Goal: Information Seeking & Learning: Learn about a topic

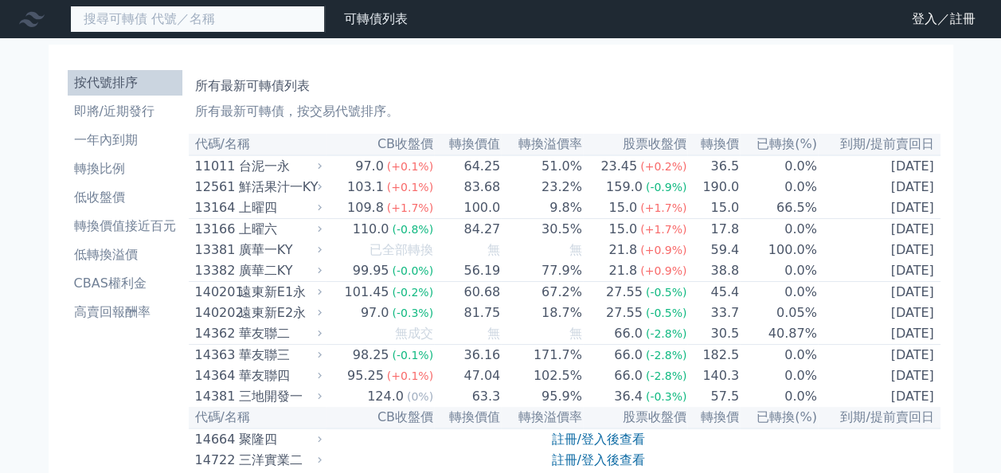
click at [252, 18] on input at bounding box center [197, 19] width 255 height 27
click at [252, 18] on div "ㄒ" at bounding box center [197, 19] width 255 height 27
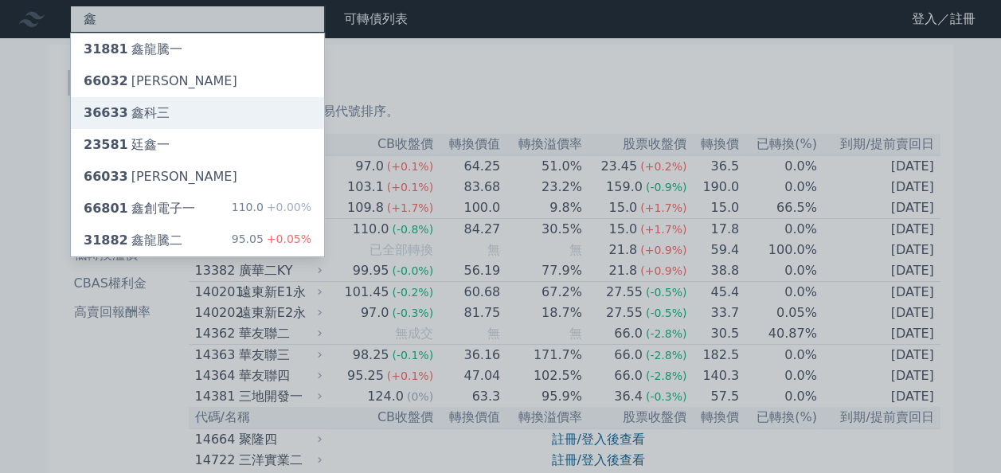
type input "鑫"
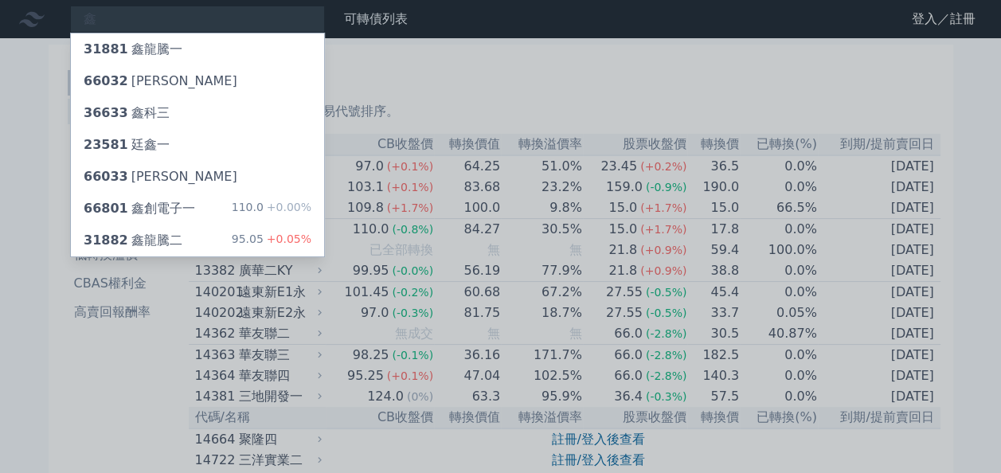
click at [169, 123] on div "36633 鑫科三" at bounding box center [197, 113] width 253 height 32
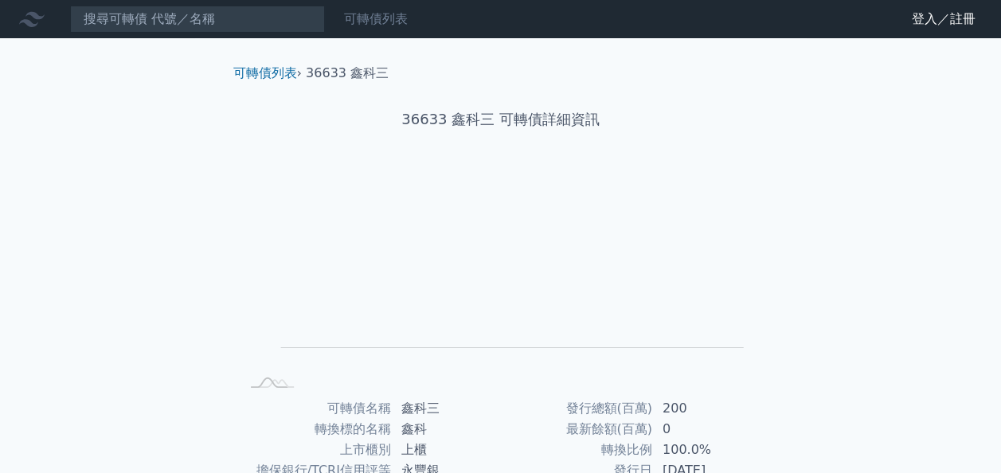
click at [370, 10] on div "可轉債列表" at bounding box center [376, 19] width 76 height 19
click at [374, 16] on link "可轉債列表" at bounding box center [376, 18] width 64 height 15
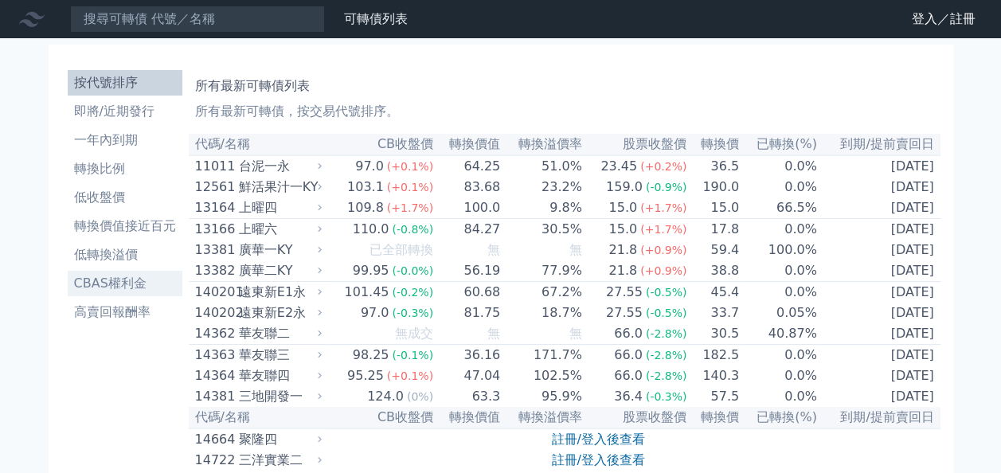
click at [118, 283] on li "CBAS權利金" at bounding box center [125, 283] width 115 height 19
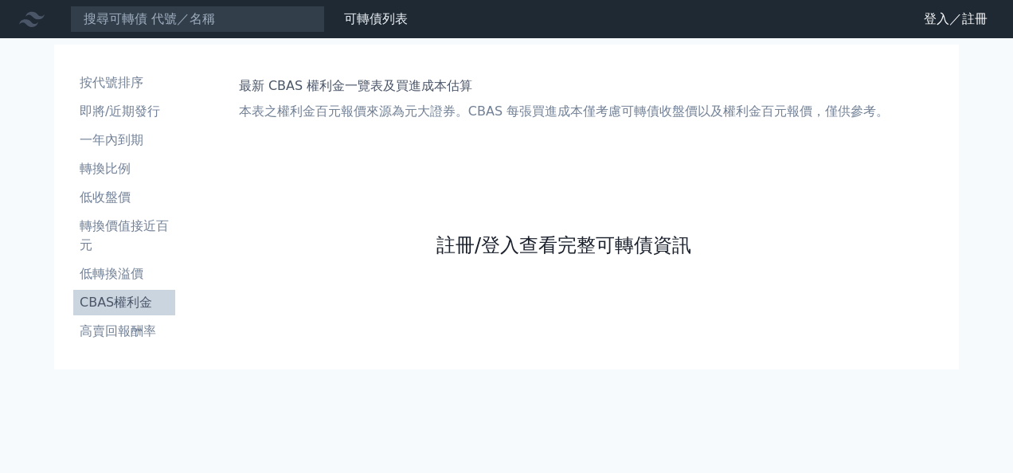
click at [471, 241] on link "註冊/登入查看完整可轉債資訊" at bounding box center [563, 245] width 255 height 25
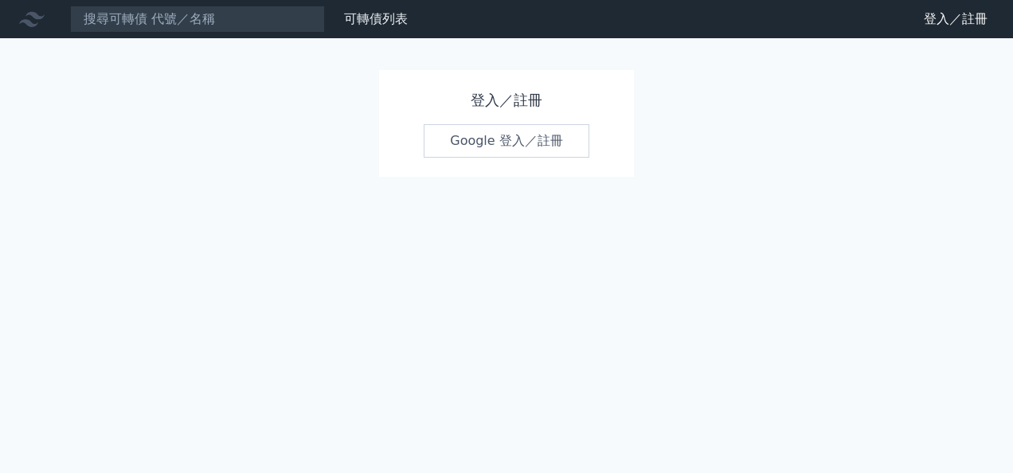
click at [469, 151] on link "Google 登入／註冊" at bounding box center [507, 140] width 166 height 33
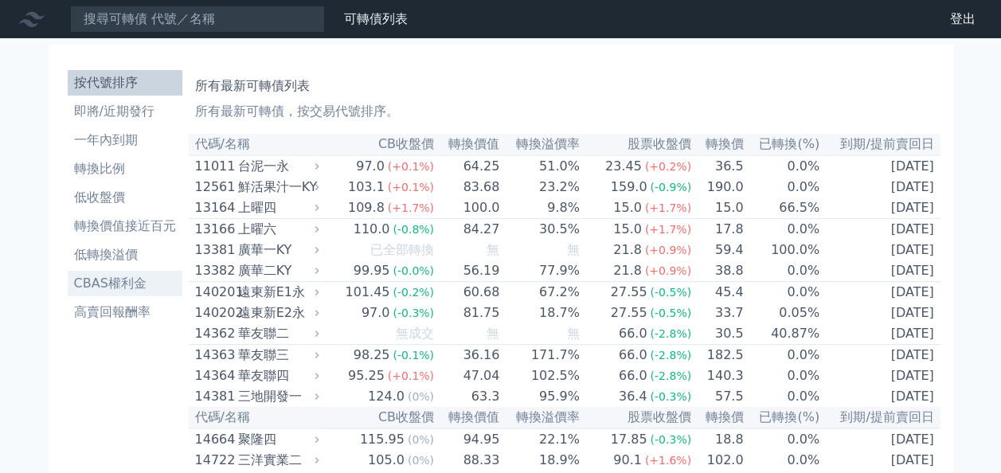
click at [109, 272] on link "CBAS權利金" at bounding box center [125, 283] width 115 height 25
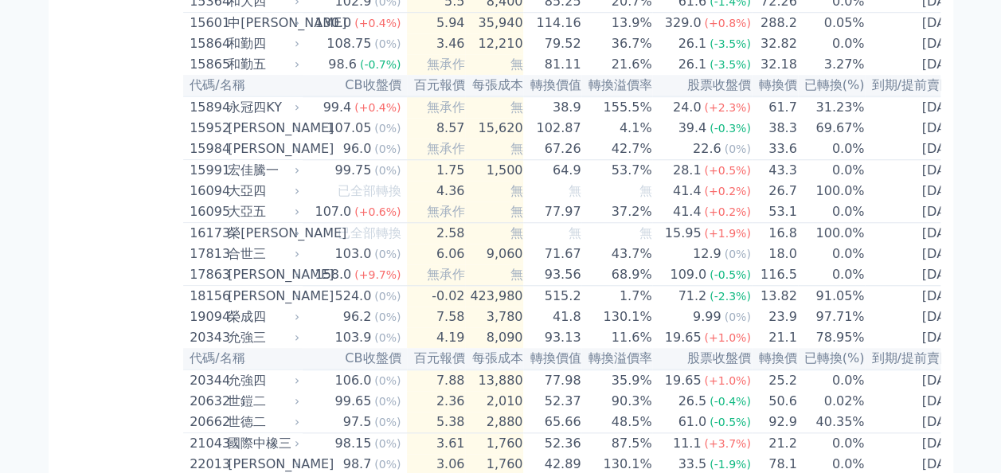
scroll to position [637, 0]
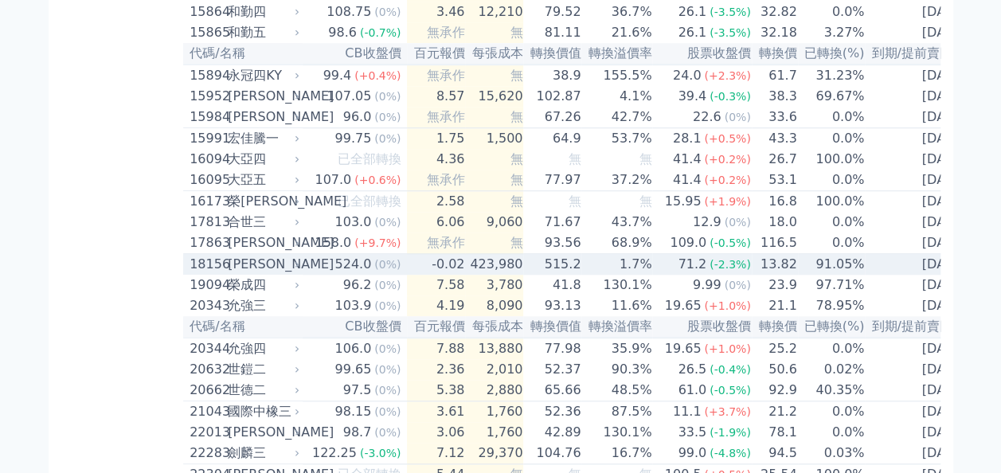
click at [308, 276] on td "524.0 (0%)" at bounding box center [355, 265] width 104 height 22
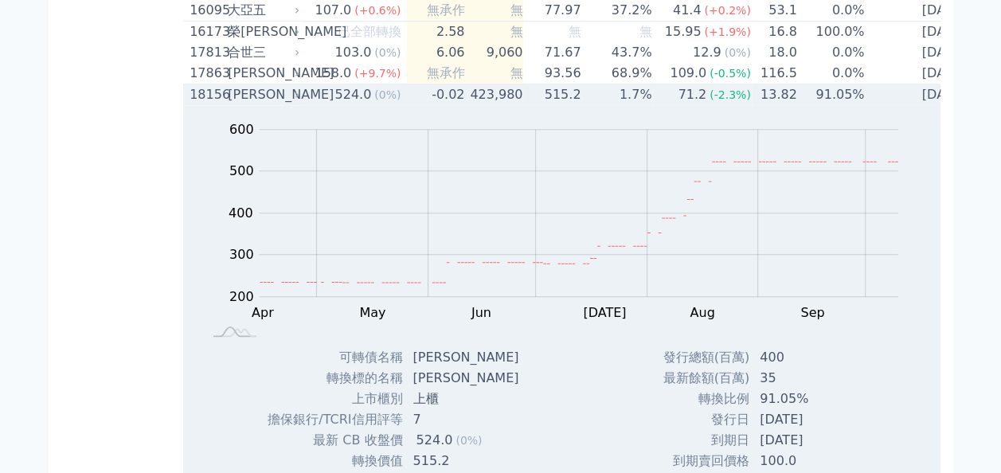
scroll to position [765, 0]
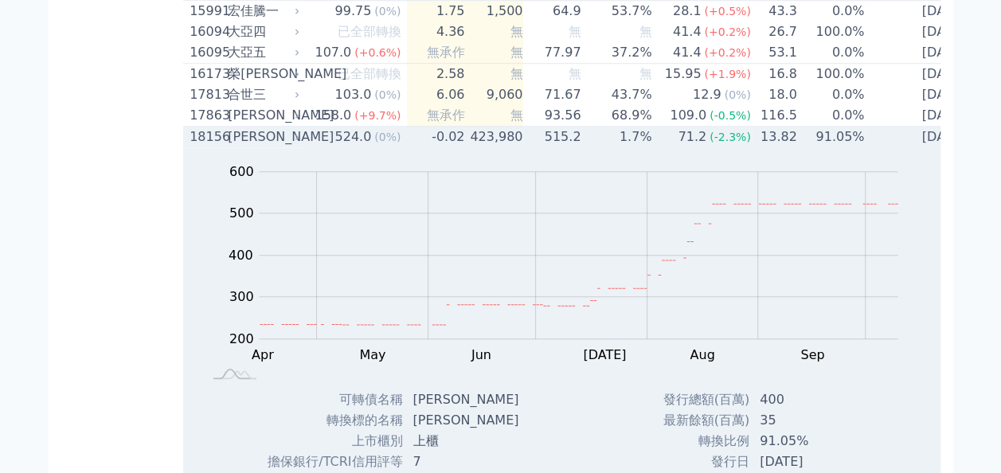
click at [387, 143] on span "(0%)" at bounding box center [387, 137] width 26 height 13
